Goal: Transaction & Acquisition: Download file/media

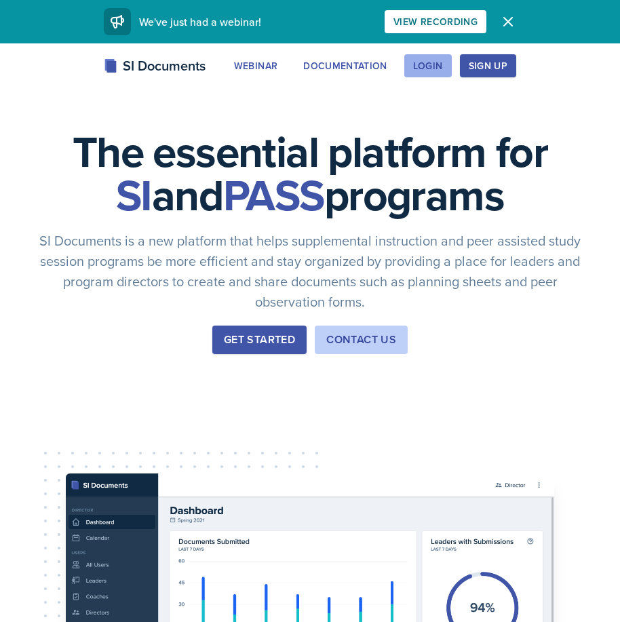
click at [431, 69] on div "Login" at bounding box center [428, 65] width 30 height 11
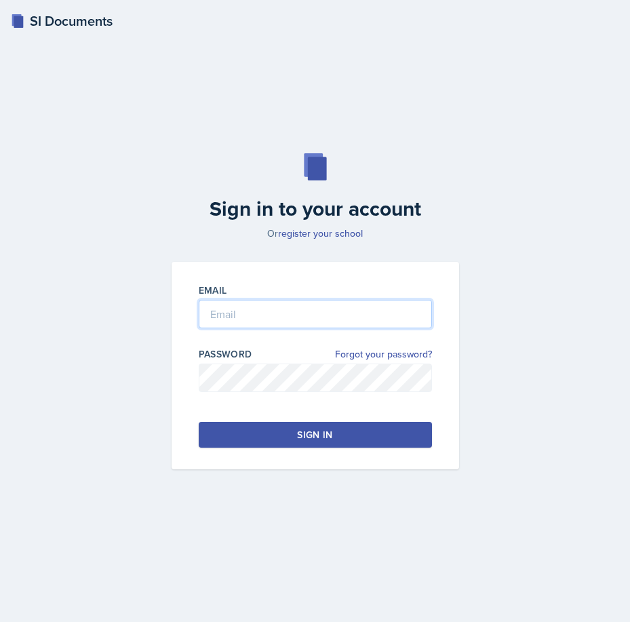
click at [338, 322] on input "email" at bounding box center [315, 314] width 233 height 28
type input "[EMAIL_ADDRESS][DOMAIN_NAME]"
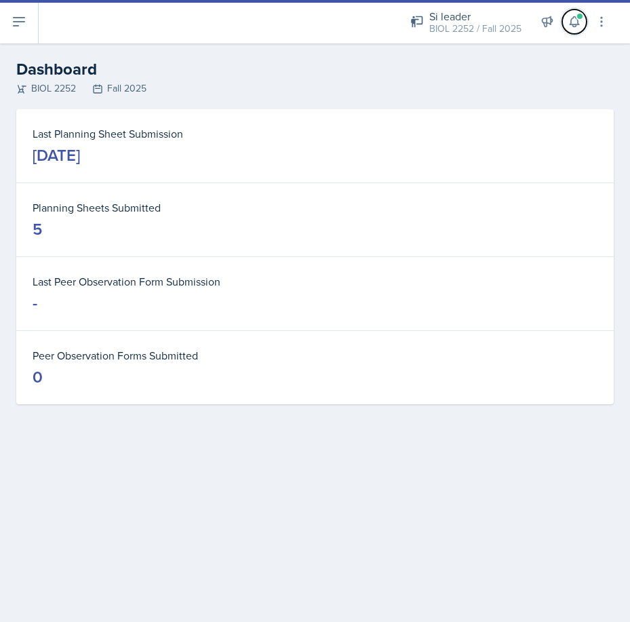
click at [577, 29] on button at bounding box center [574, 21] width 24 height 24
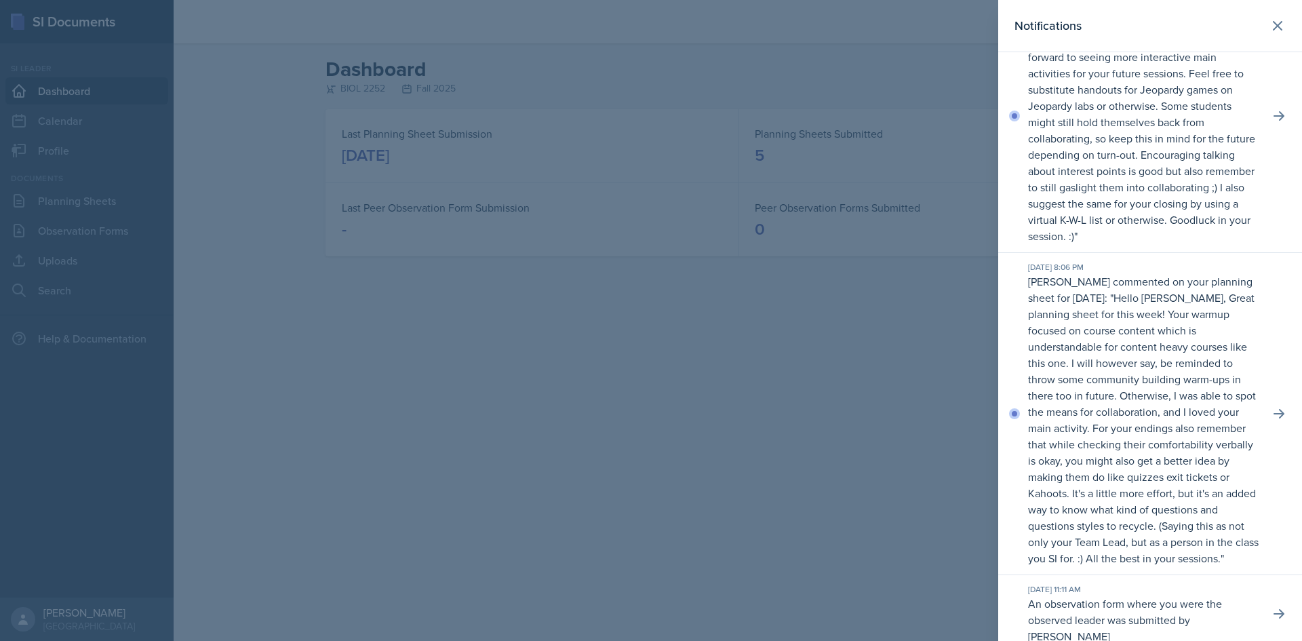
scroll to position [68, 0]
click at [629, 425] on icon at bounding box center [1280, 419] width 14 height 14
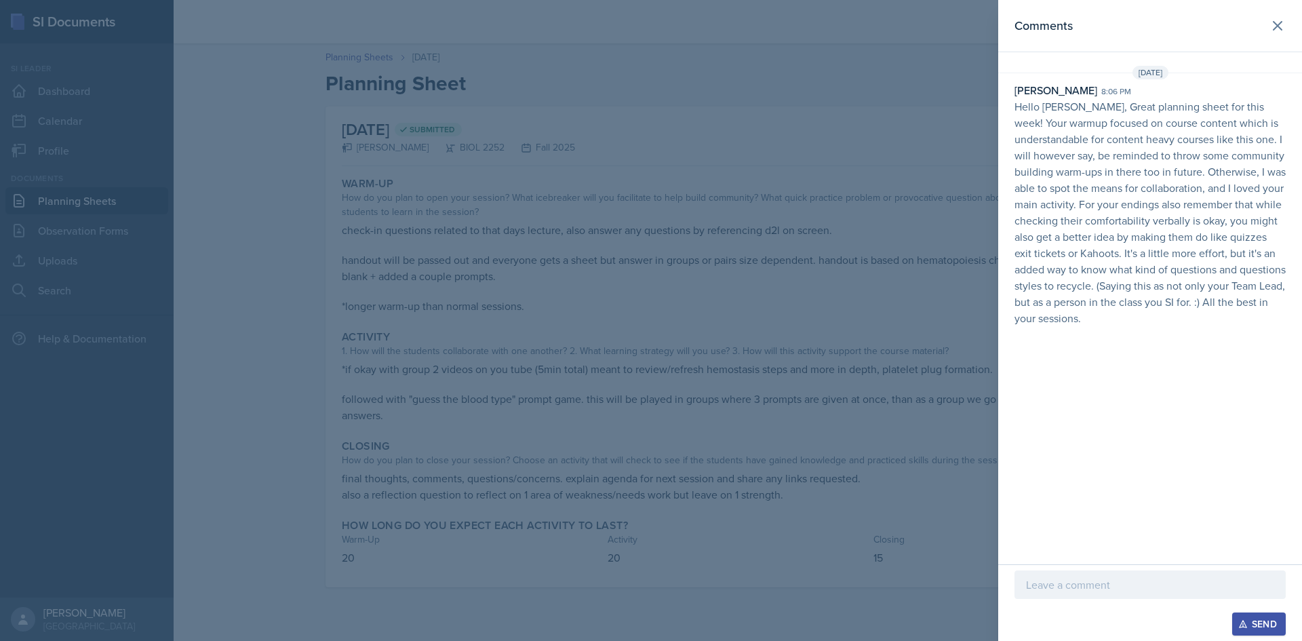
click at [629, 594] on div at bounding box center [1150, 584] width 271 height 28
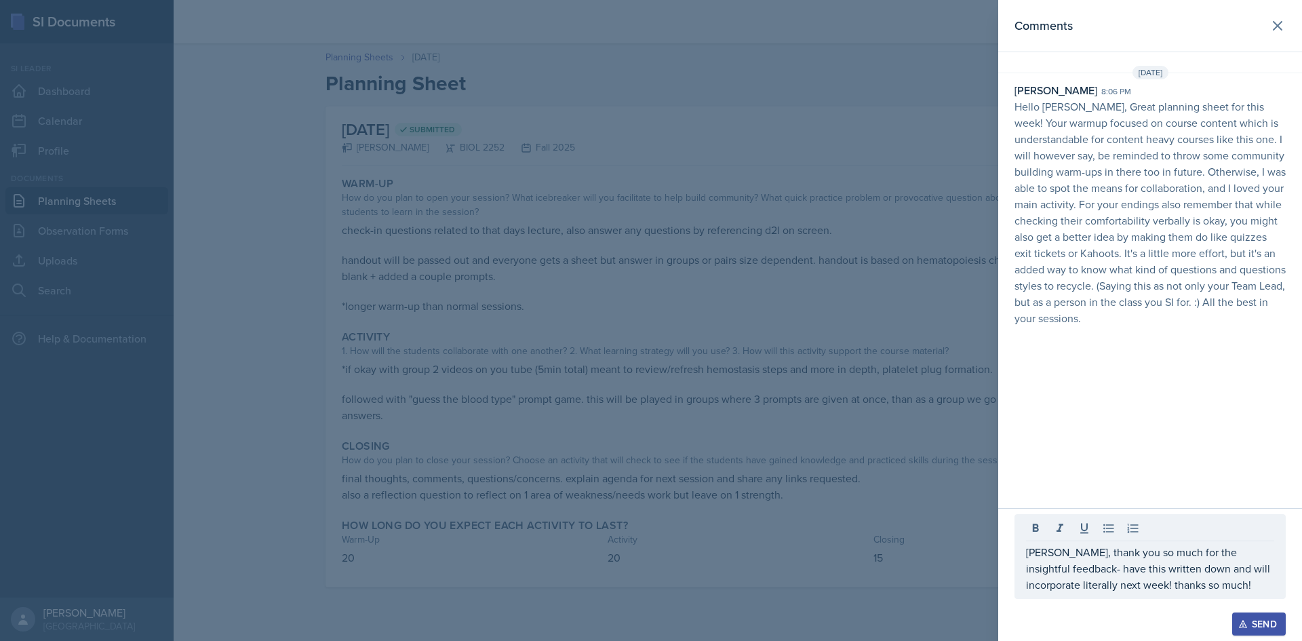
click at [629, 621] on div "Send" at bounding box center [1259, 624] width 36 height 11
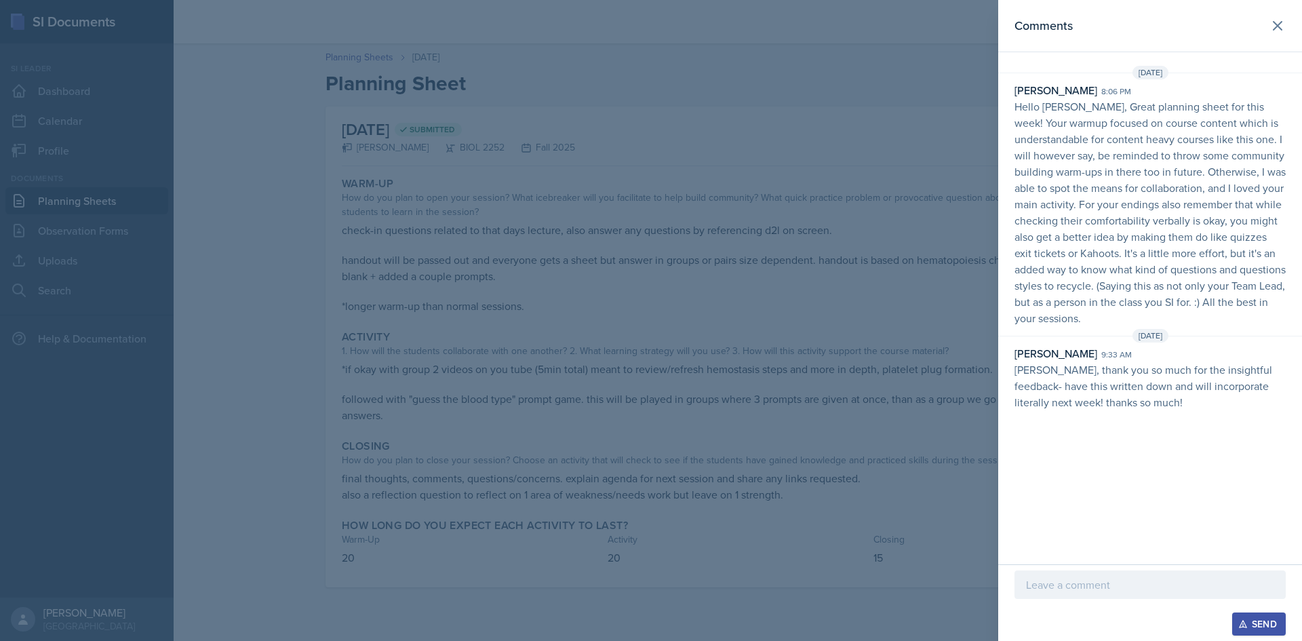
click at [629, 413] on div at bounding box center [651, 320] width 1302 height 641
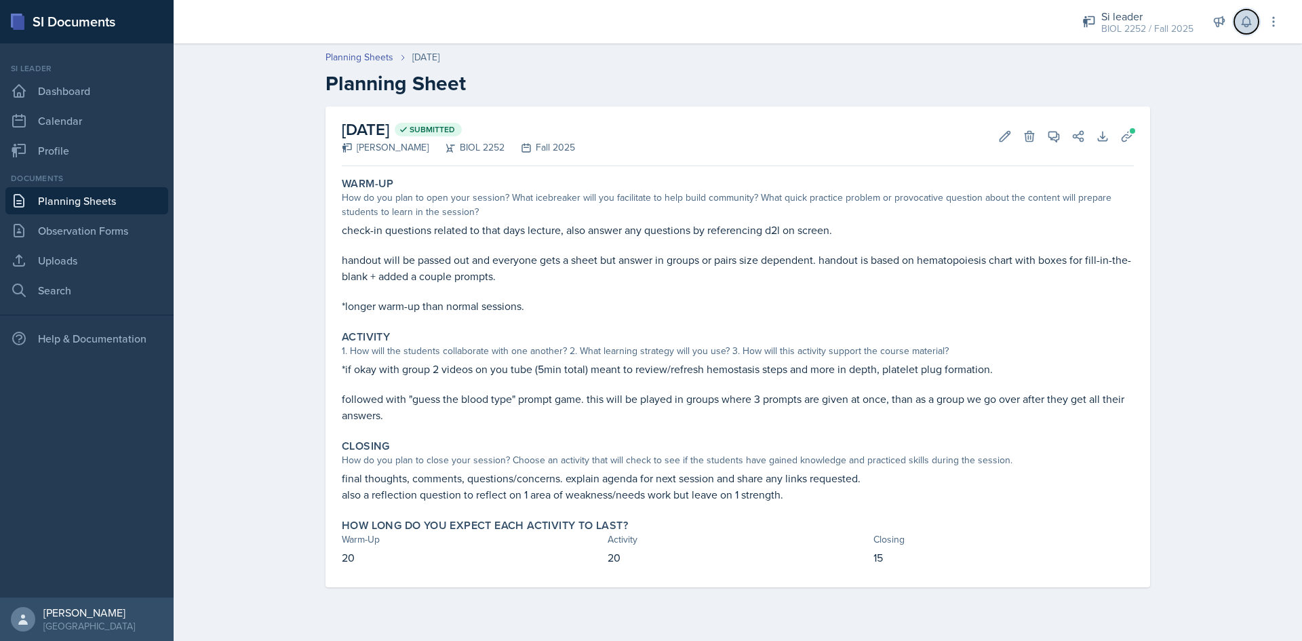
click at [629, 19] on icon at bounding box center [1246, 22] width 9 height 10
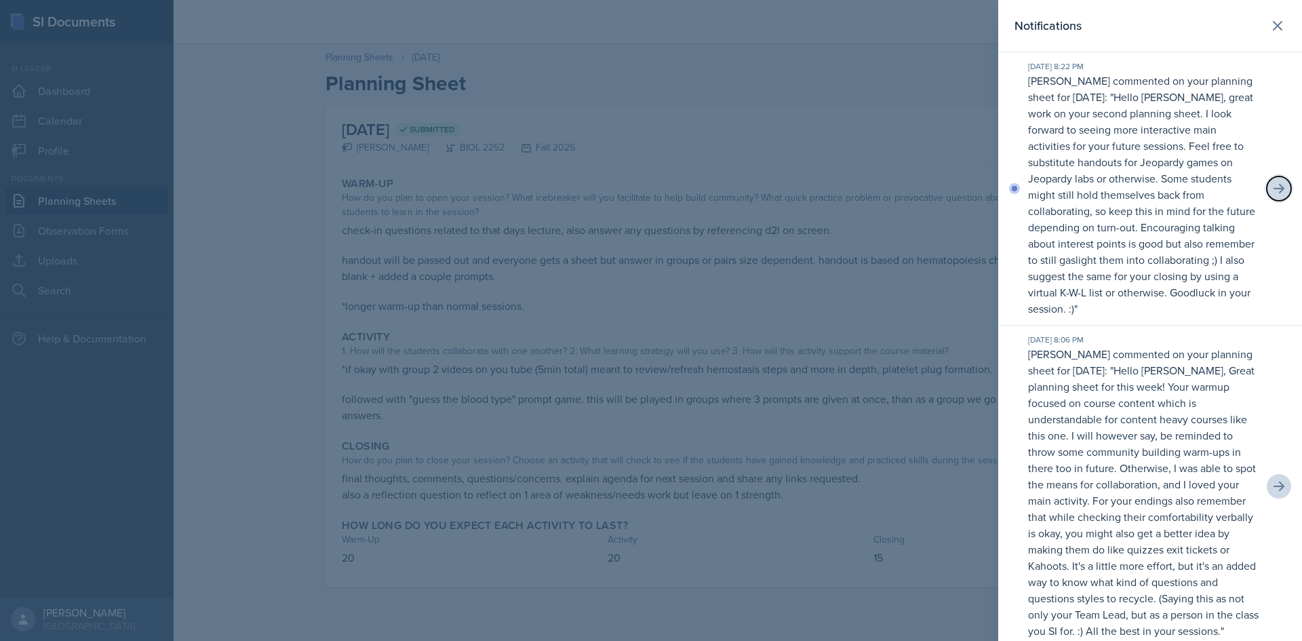
click at [629, 186] on button at bounding box center [1279, 188] width 24 height 24
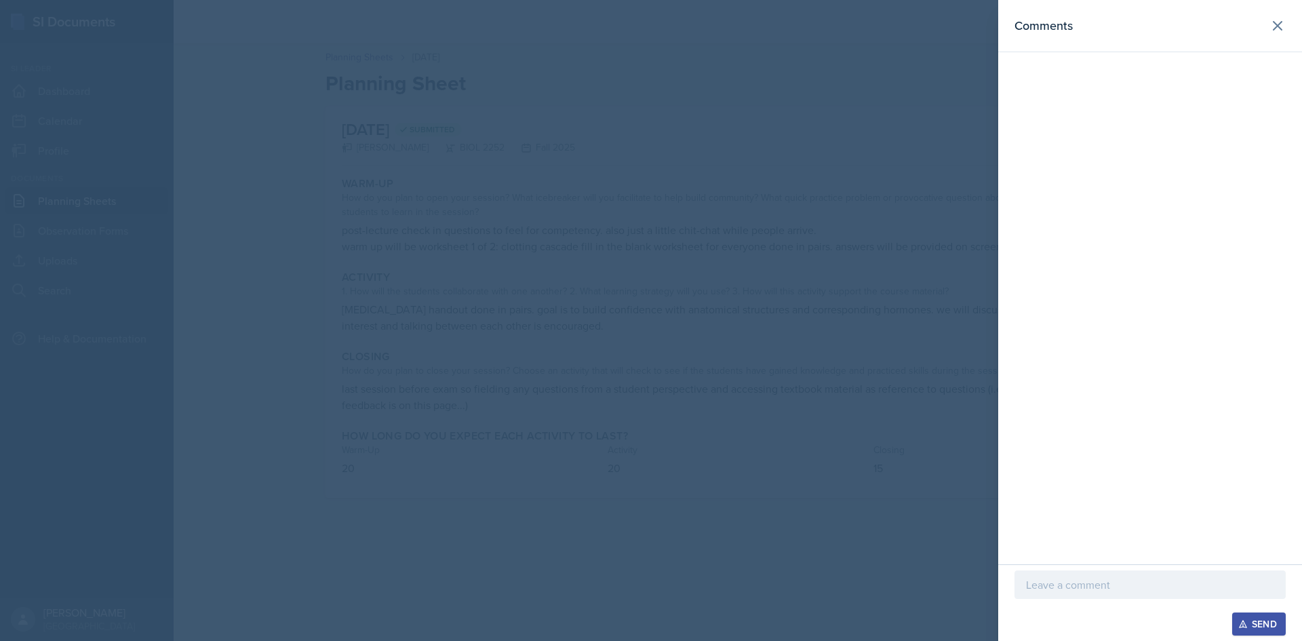
click at [629, 594] on div at bounding box center [1150, 584] width 271 height 28
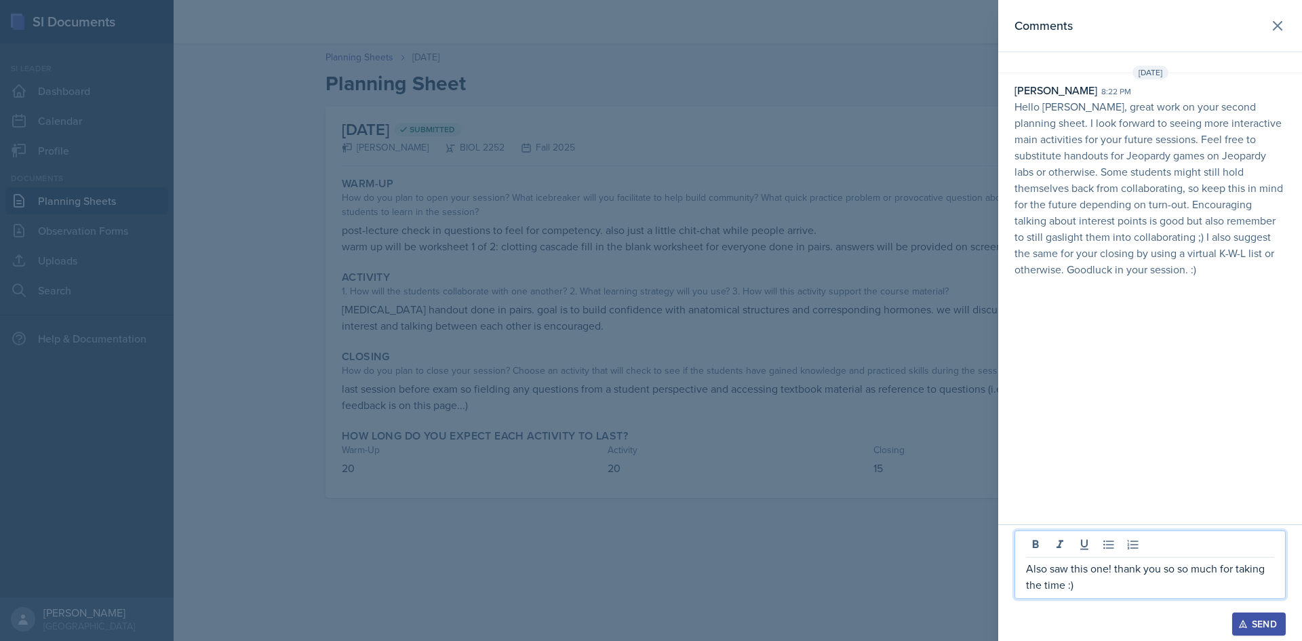
click at [629, 621] on div "Send" at bounding box center [1259, 624] width 36 height 11
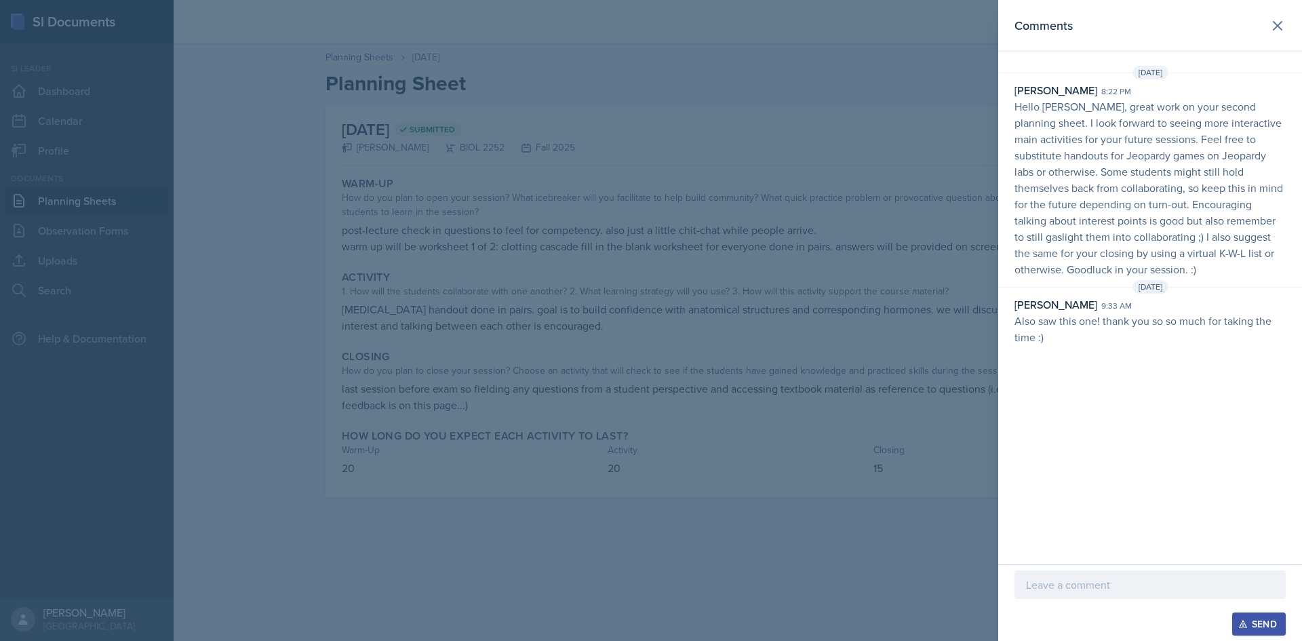
click at [629, 438] on div at bounding box center [651, 320] width 1302 height 641
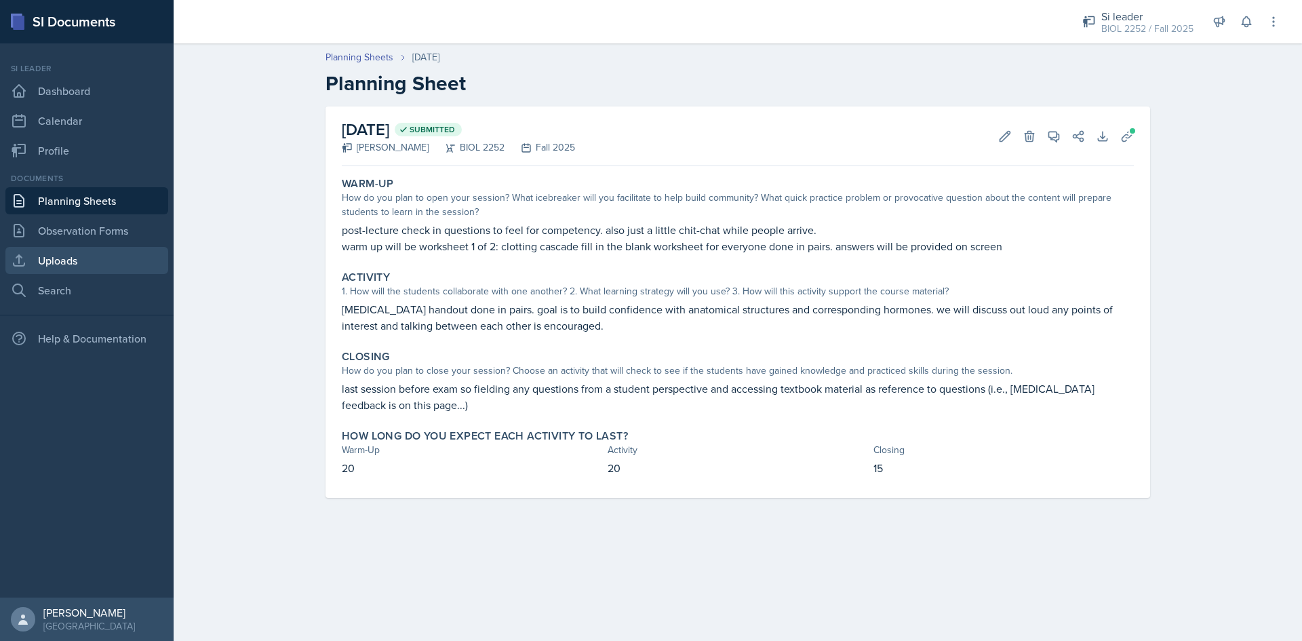
click at [112, 261] on link "Uploads" at bounding box center [86, 260] width 163 height 27
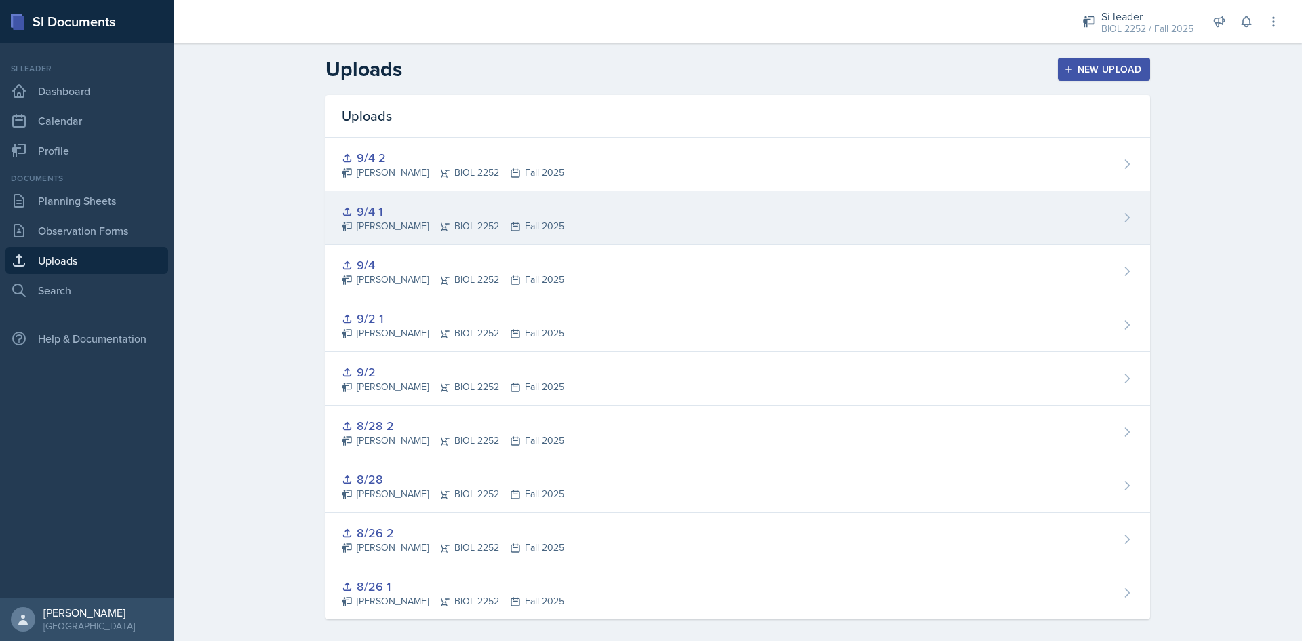
click at [368, 208] on div "9/4 1" at bounding box center [453, 211] width 222 height 18
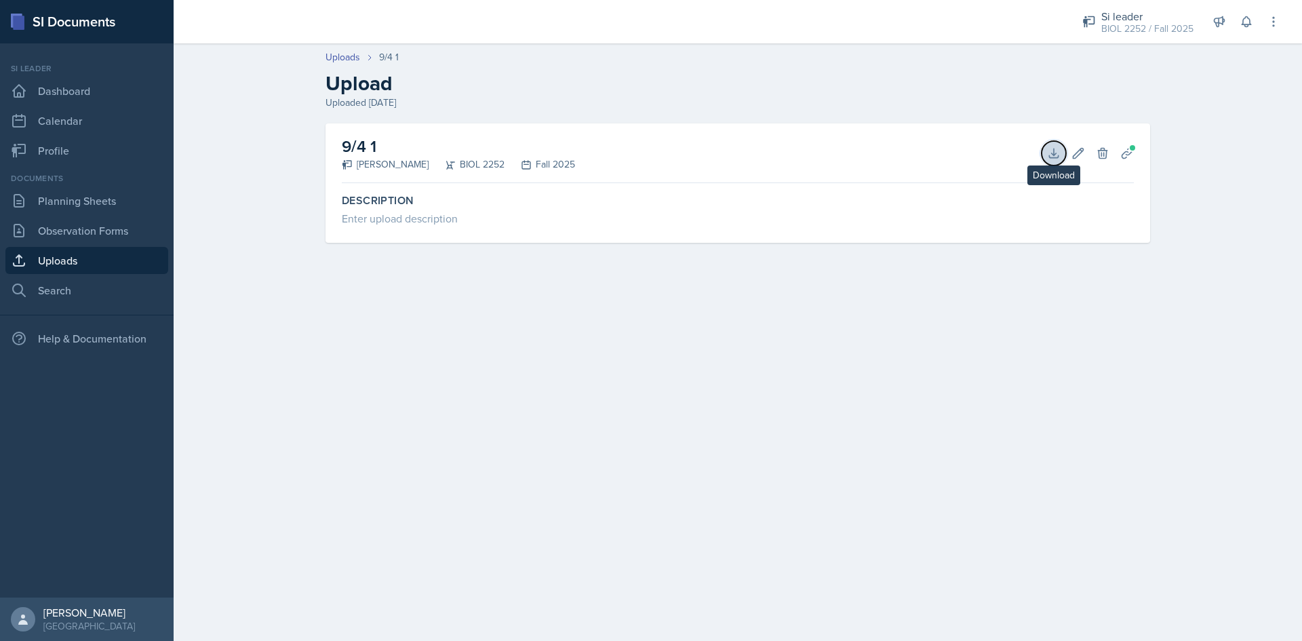
click at [629, 150] on icon at bounding box center [1053, 153] width 9 height 9
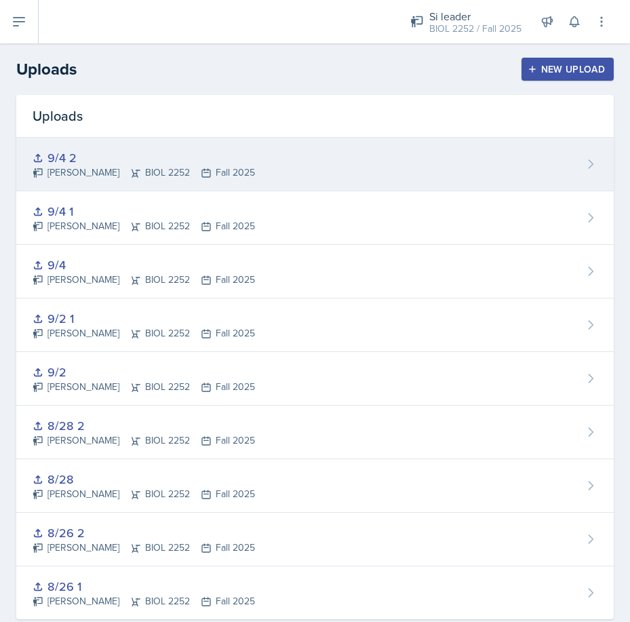
click at [191, 164] on div "9/4 2" at bounding box center [144, 158] width 222 height 18
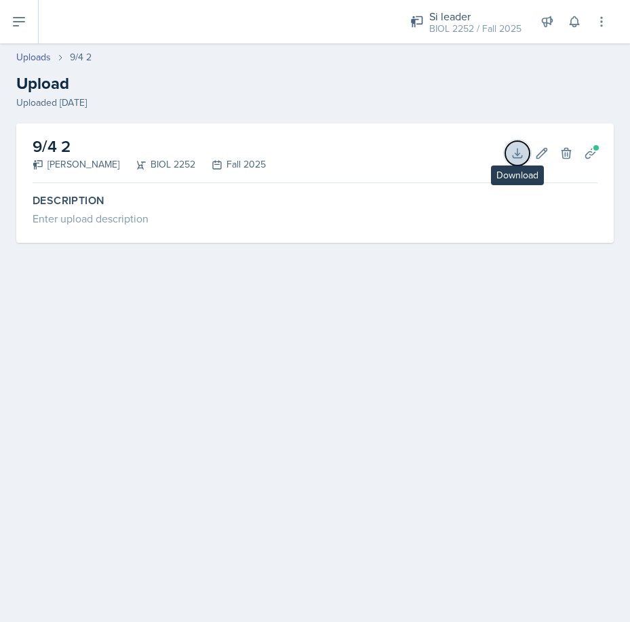
click at [525, 151] on button "Download" at bounding box center [517, 153] width 24 height 24
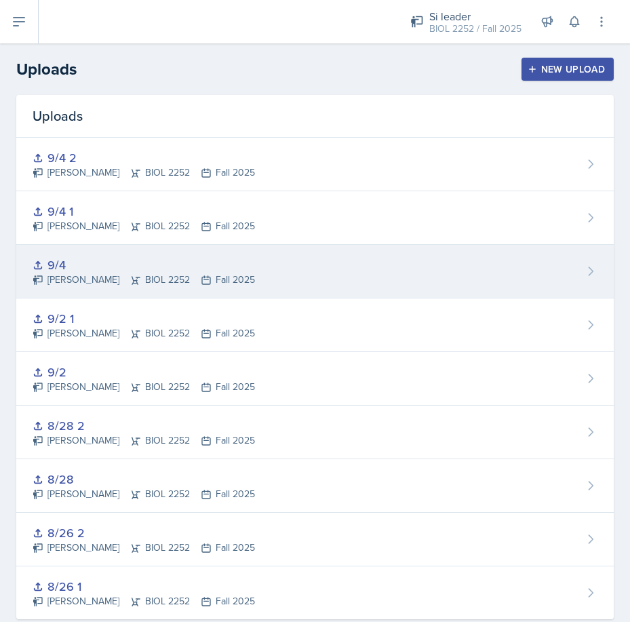
click at [154, 274] on div "[PERSON_NAME] BIOL 2252 Fall 2025" at bounding box center [144, 280] width 222 height 14
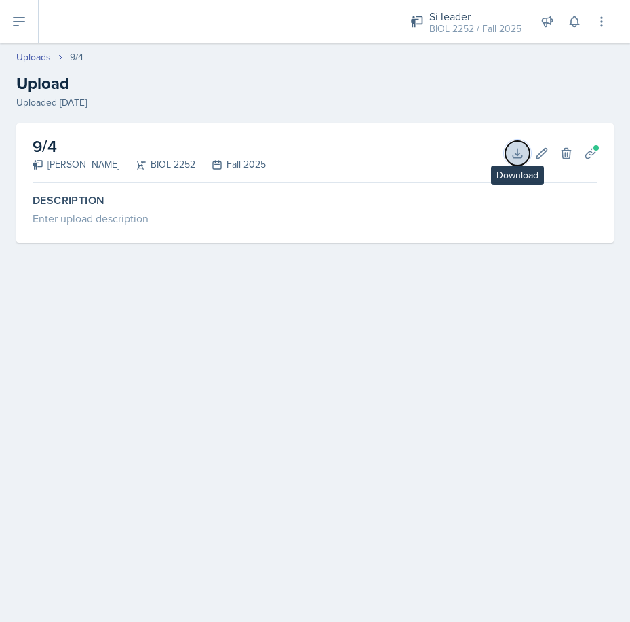
click at [516, 157] on icon at bounding box center [518, 154] width 14 height 14
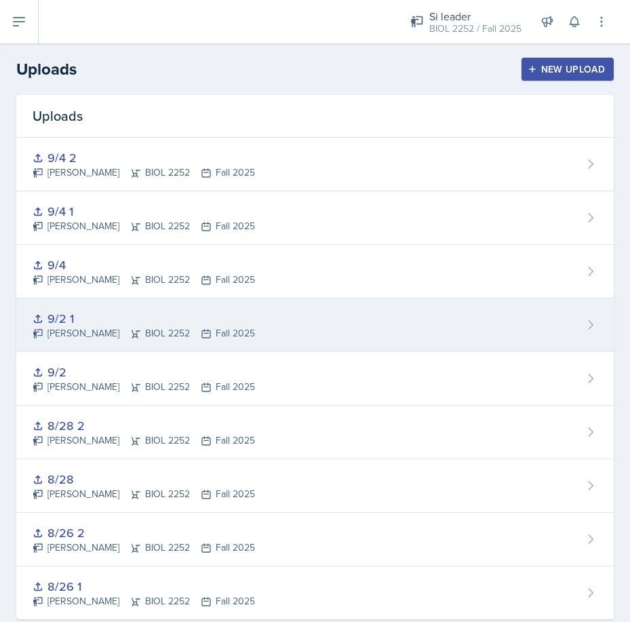
click at [64, 323] on div "9/2 1" at bounding box center [144, 318] width 222 height 18
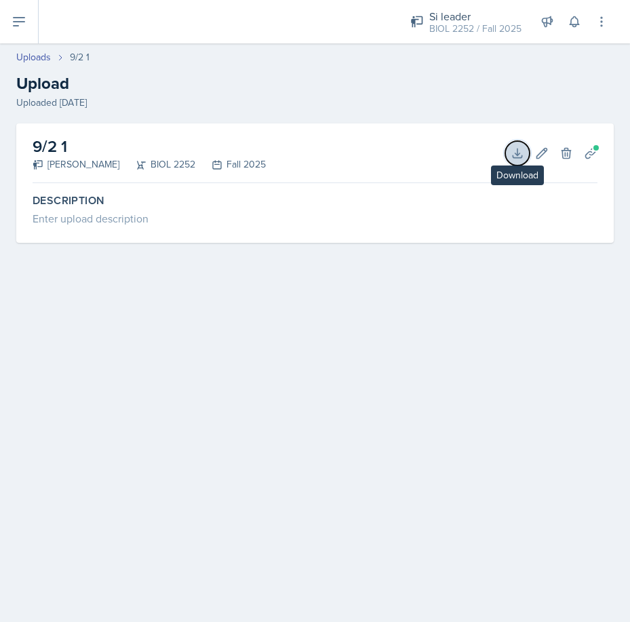
click at [513, 159] on icon at bounding box center [518, 154] width 14 height 14
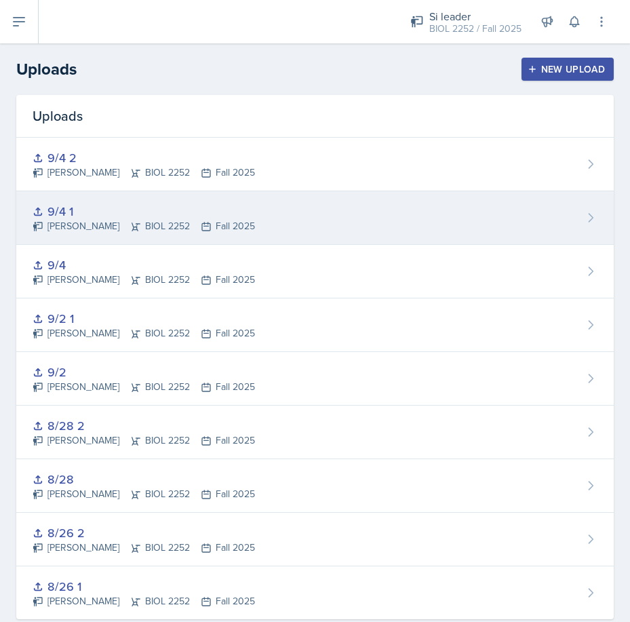
click at [77, 209] on div "9/4 1" at bounding box center [144, 211] width 222 height 18
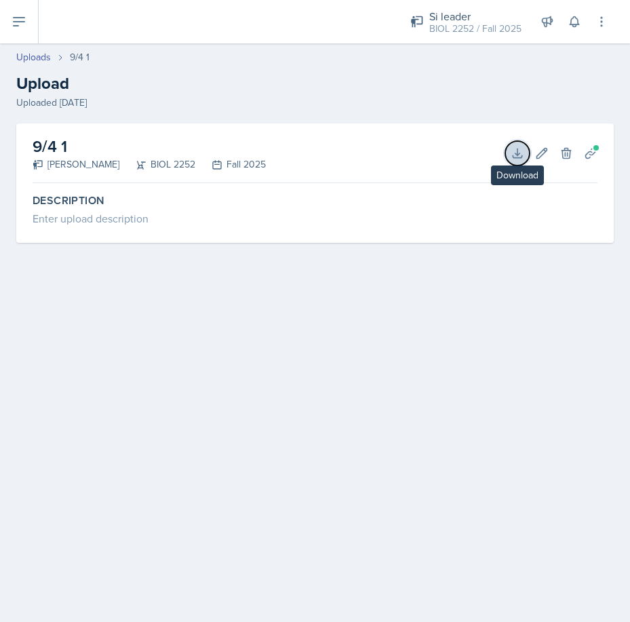
click at [521, 155] on icon at bounding box center [518, 154] width 14 height 14
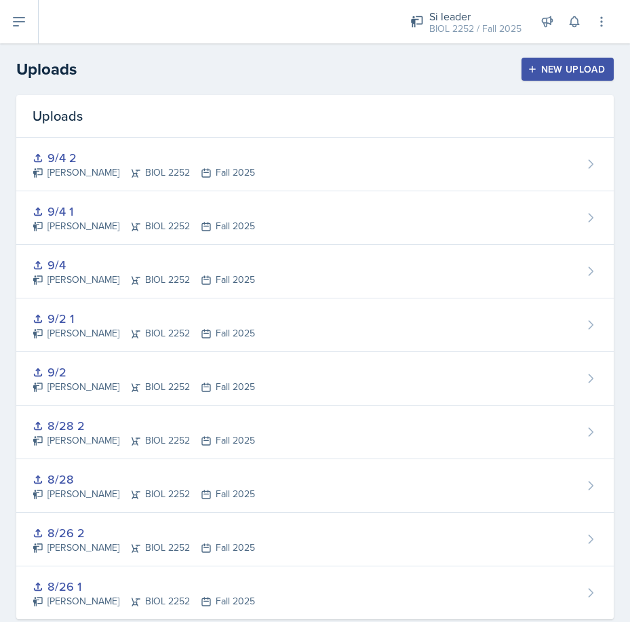
click at [54, 369] on div "9/2" at bounding box center [144, 372] width 222 height 18
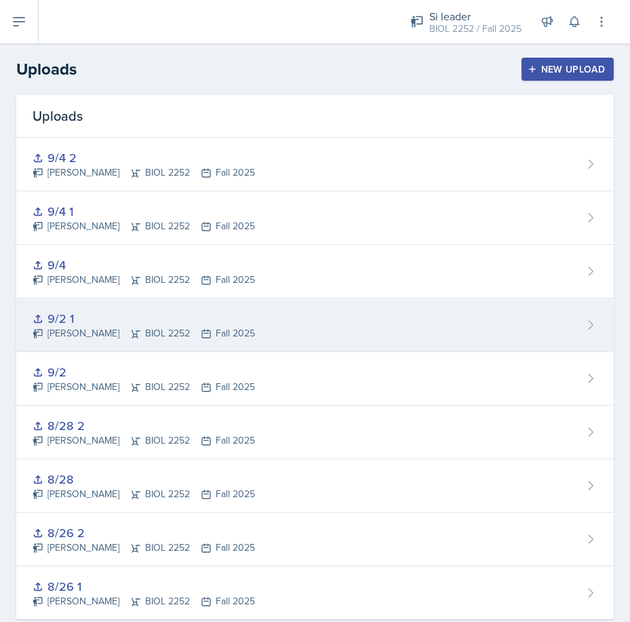
click at [62, 322] on div "9/2 1" at bounding box center [144, 318] width 222 height 18
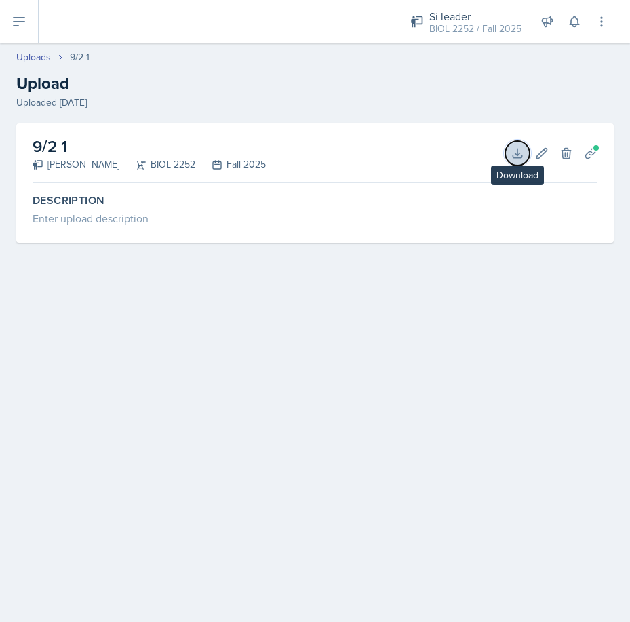
click at [522, 155] on icon at bounding box center [517, 153] width 9 height 9
click at [443, 344] on main "Uploads 9/2 1 Upload Uploaded [DATE] 9/2 1 [PERSON_NAME] BIOL 2252 Fall 2025 Do…" at bounding box center [315, 332] width 630 height 579
